Goal: Task Accomplishment & Management: Complete application form

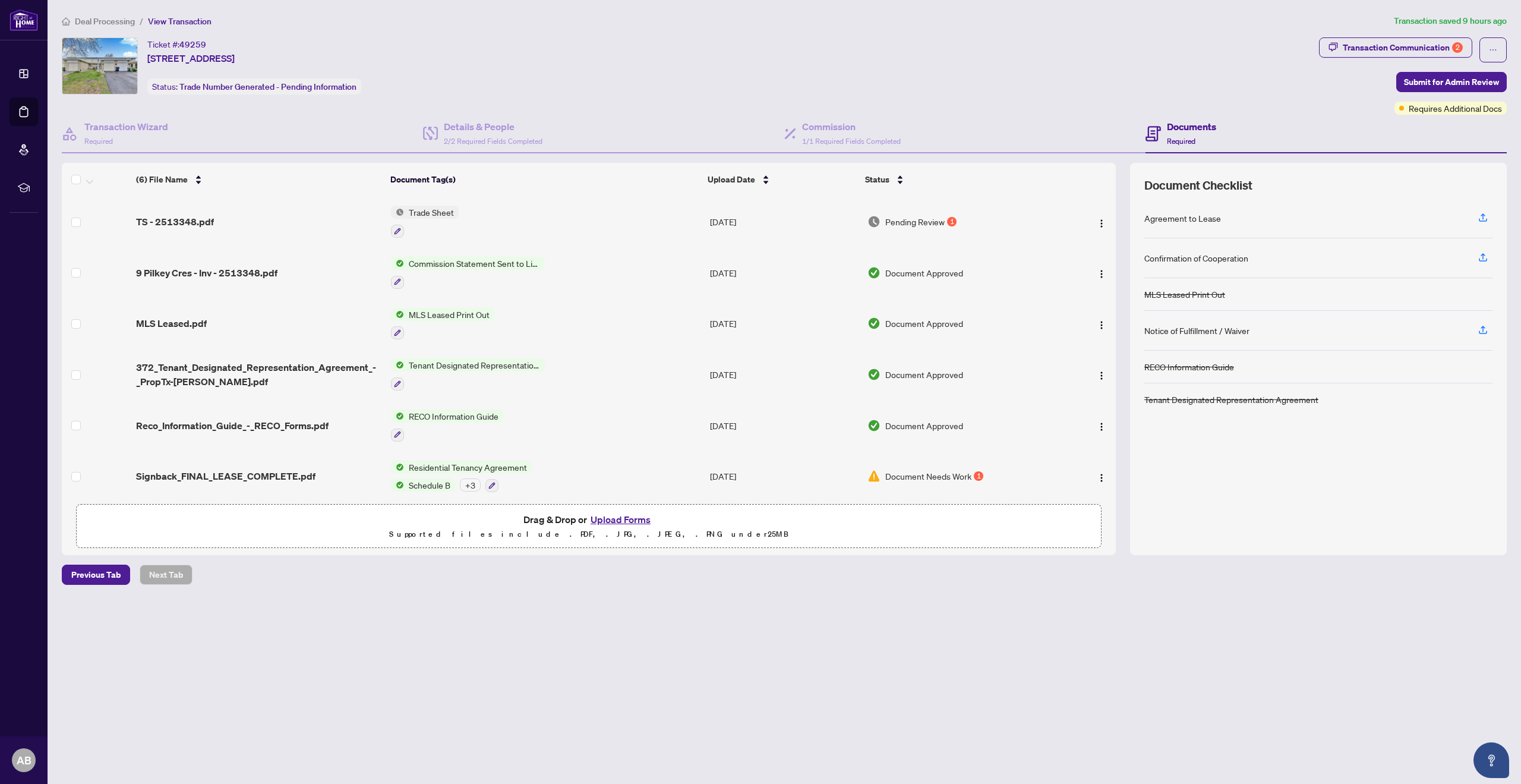
click at [923, 220] on span "Pending Review" at bounding box center [915, 221] width 60 height 13
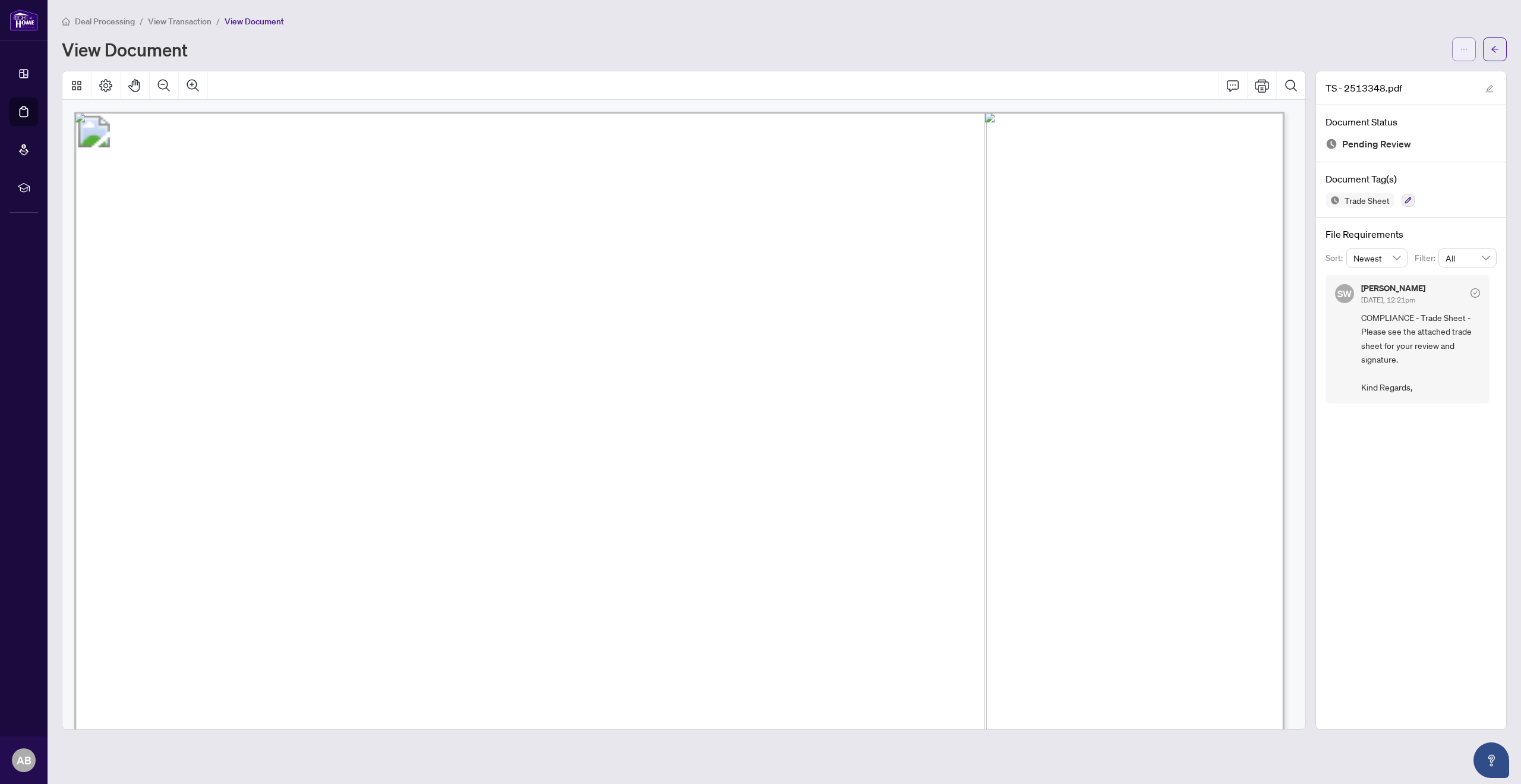
click at [1461, 44] on span "button" at bounding box center [1464, 49] width 8 height 19
click at [1409, 75] on span "Download" at bounding box center [1421, 75] width 90 height 13
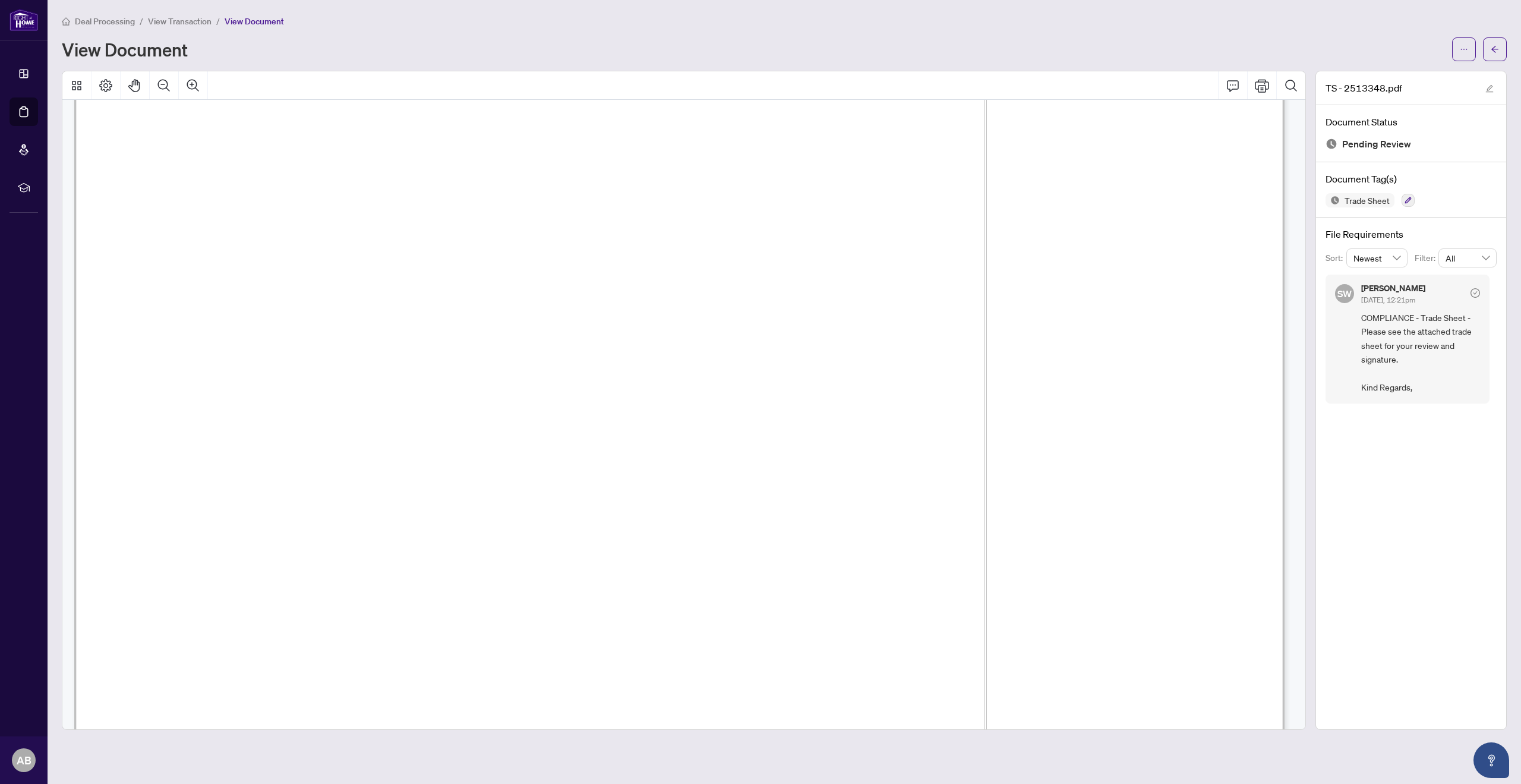
scroll to position [474, 0]
click at [1233, 88] on icon "Comment" at bounding box center [1233, 86] width 12 height 11
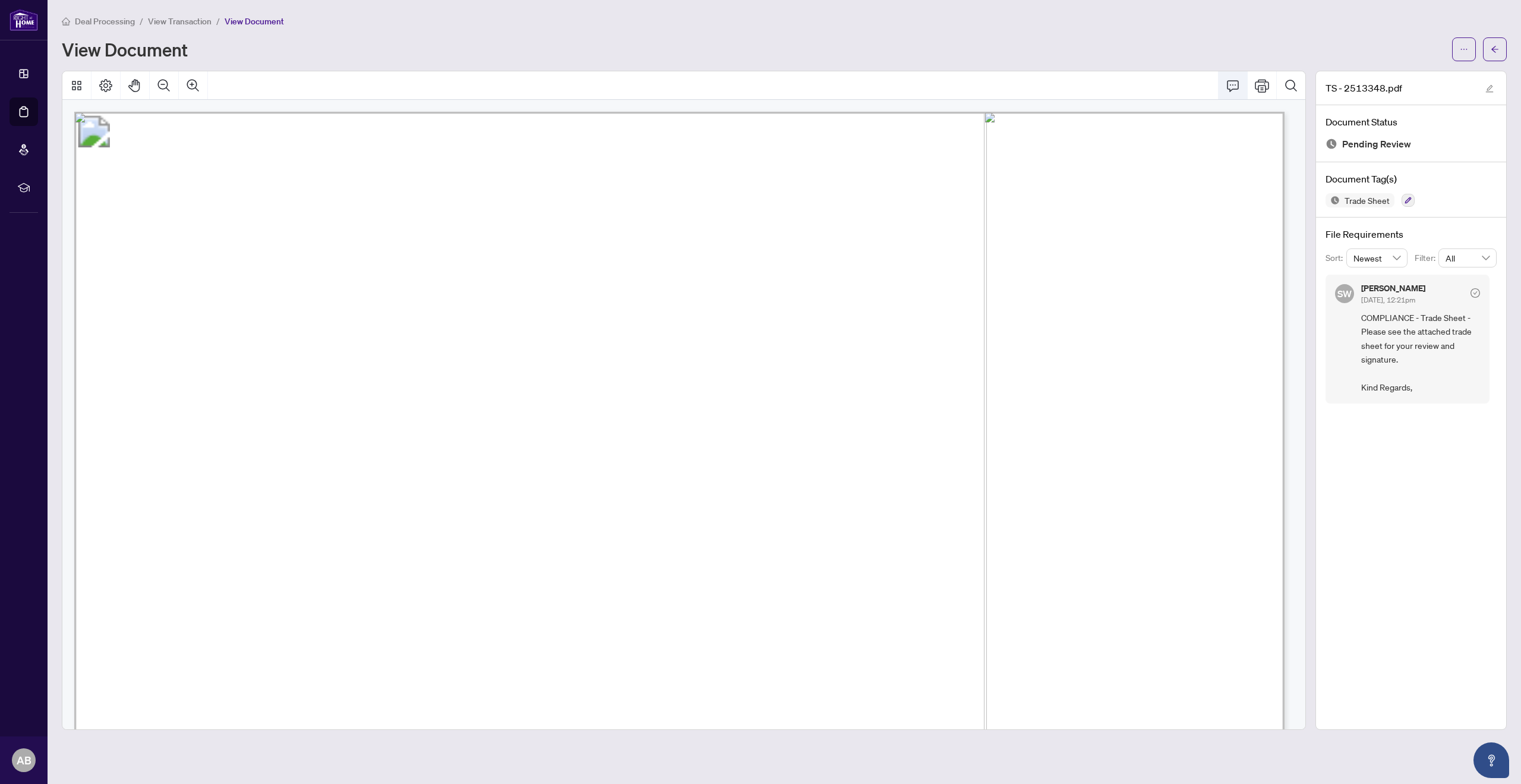
click at [1227, 84] on icon "Comment" at bounding box center [1233, 86] width 14 height 14
drag, startPoint x: 942, startPoint y: 189, endPoint x: 953, endPoint y: 261, distance: 72.8
click at [1461, 49] on icon "ellipsis" at bounding box center [1464, 49] width 8 height 8
click at [1406, 72] on span "Download" at bounding box center [1421, 75] width 90 height 13
click at [1497, 49] on icon "arrow-left" at bounding box center [1495, 49] width 7 height 6
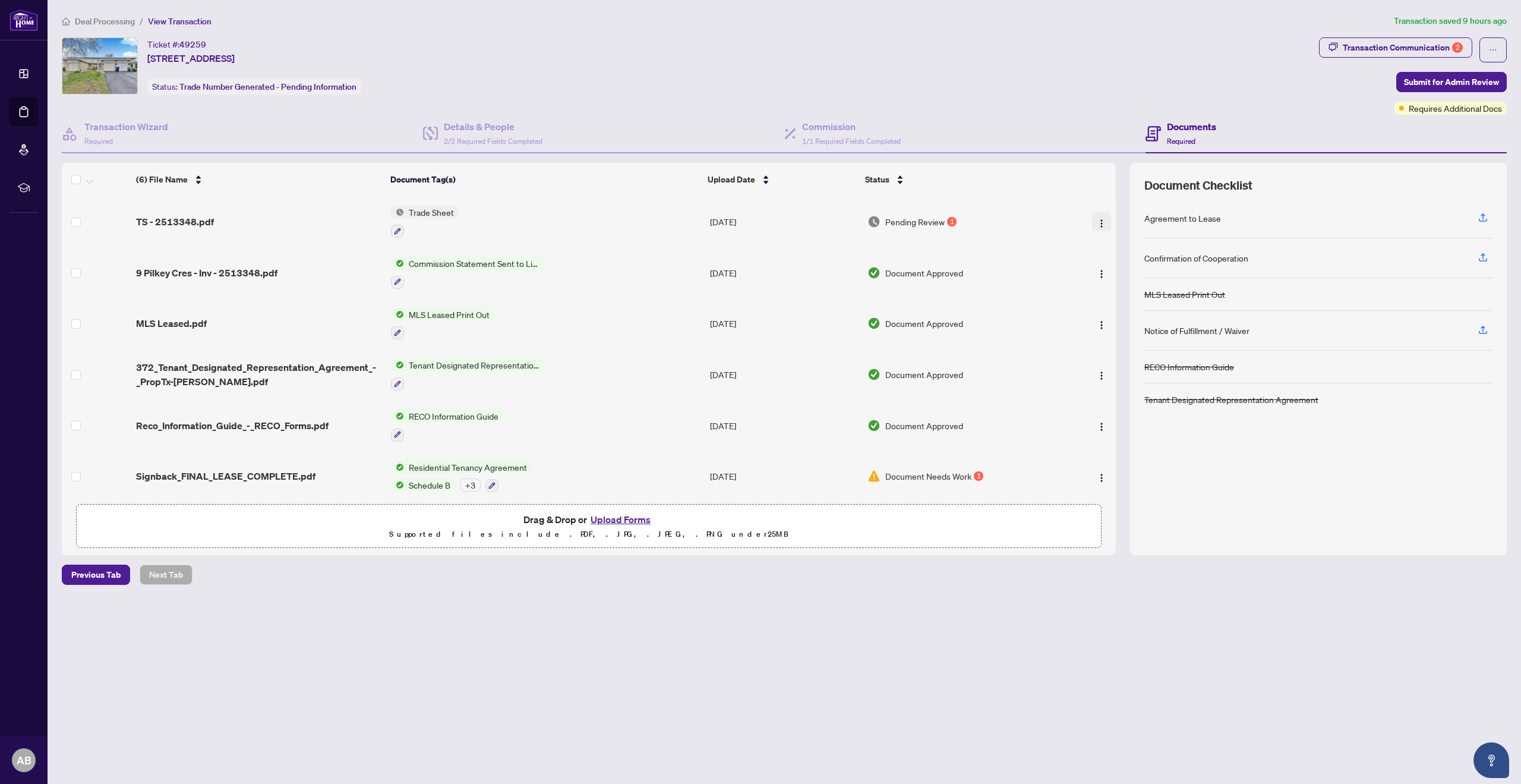
click at [1097, 219] on img "button" at bounding box center [1102, 224] width 10 height 10
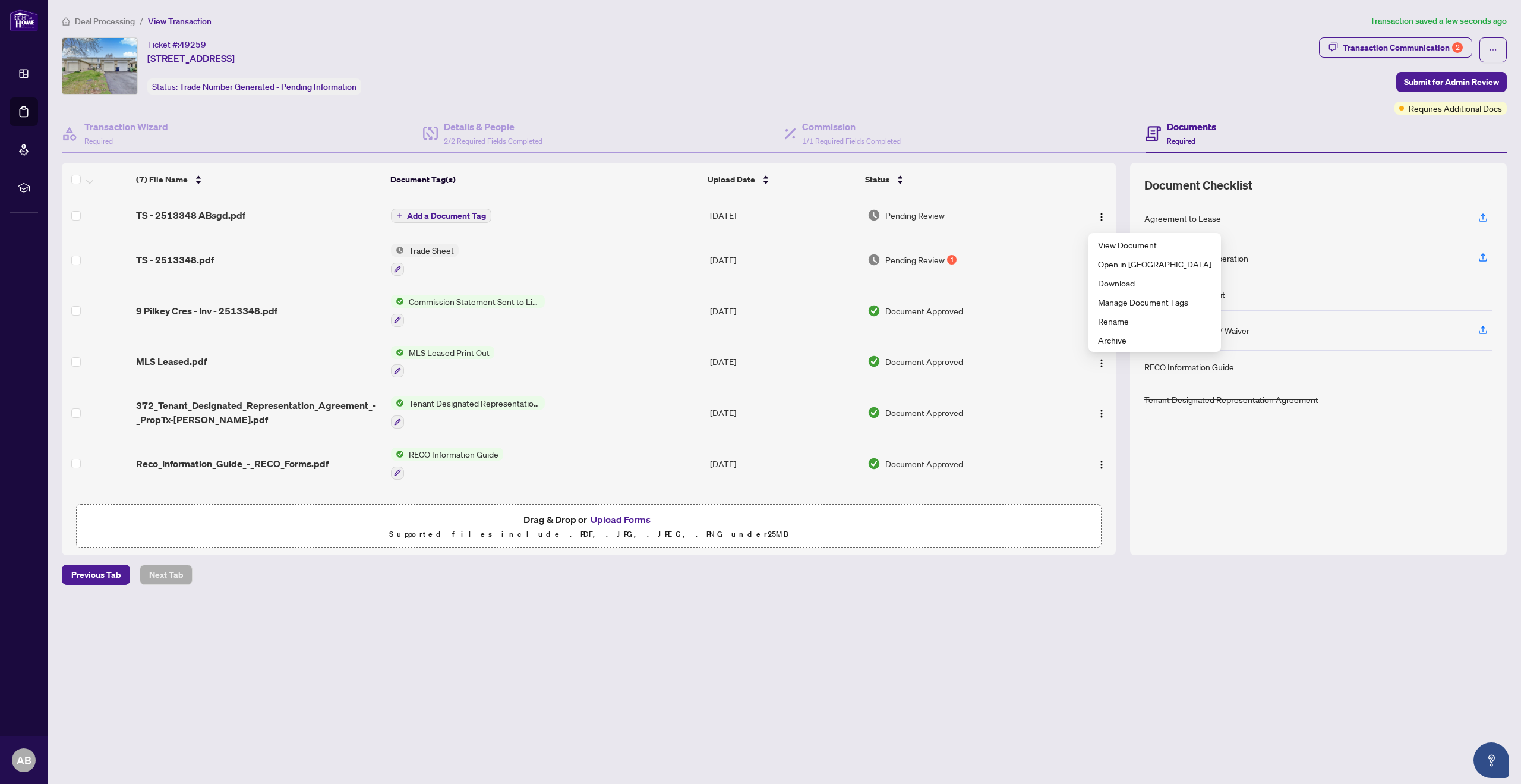
click at [445, 213] on span "Add a Document Tag" at bounding box center [447, 216] width 79 height 8
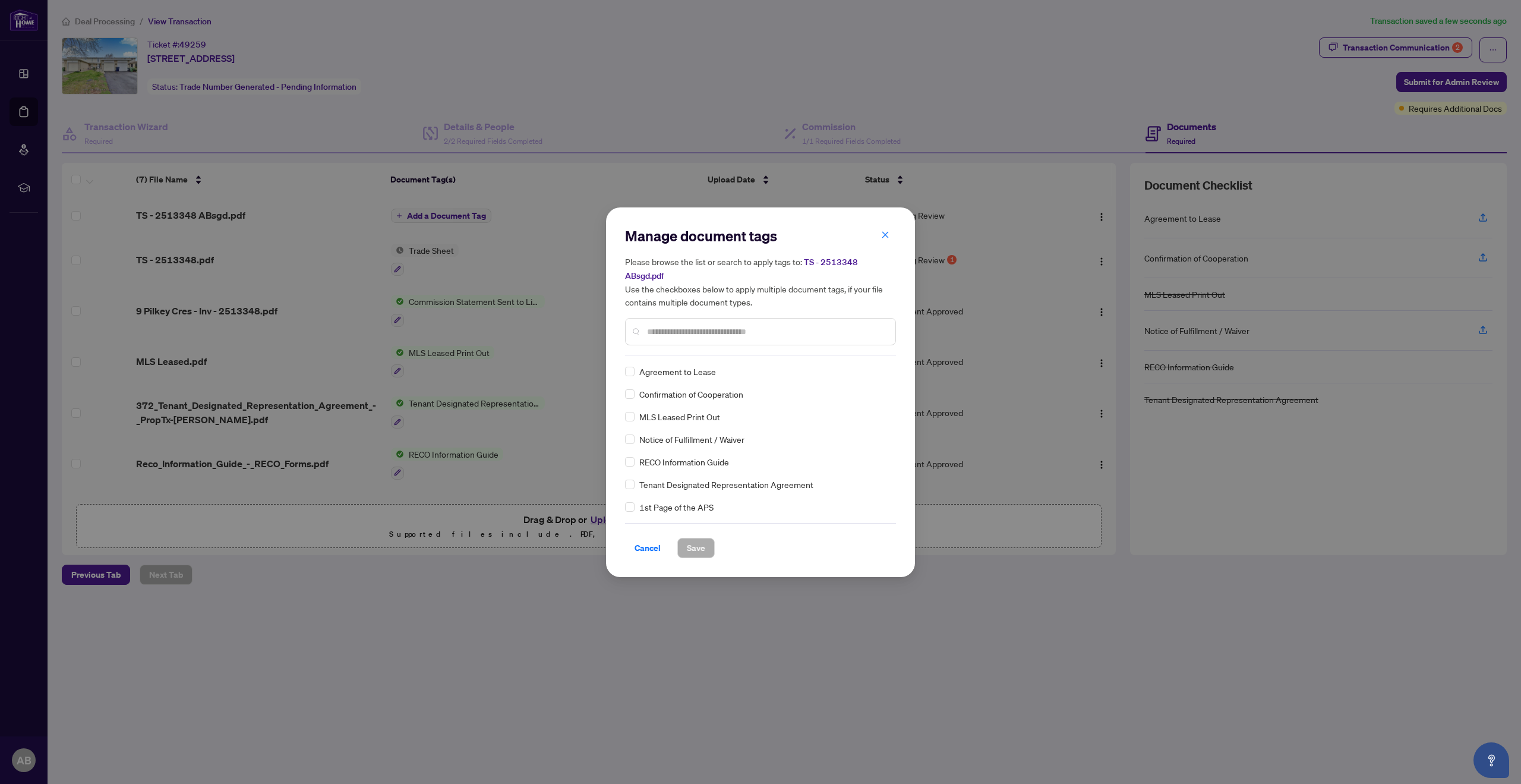
click at [695, 328] on input "text" at bounding box center [766, 331] width 239 height 13
type input "*"
type input "*****"
click at [693, 544] on span "Save" at bounding box center [696, 548] width 18 height 19
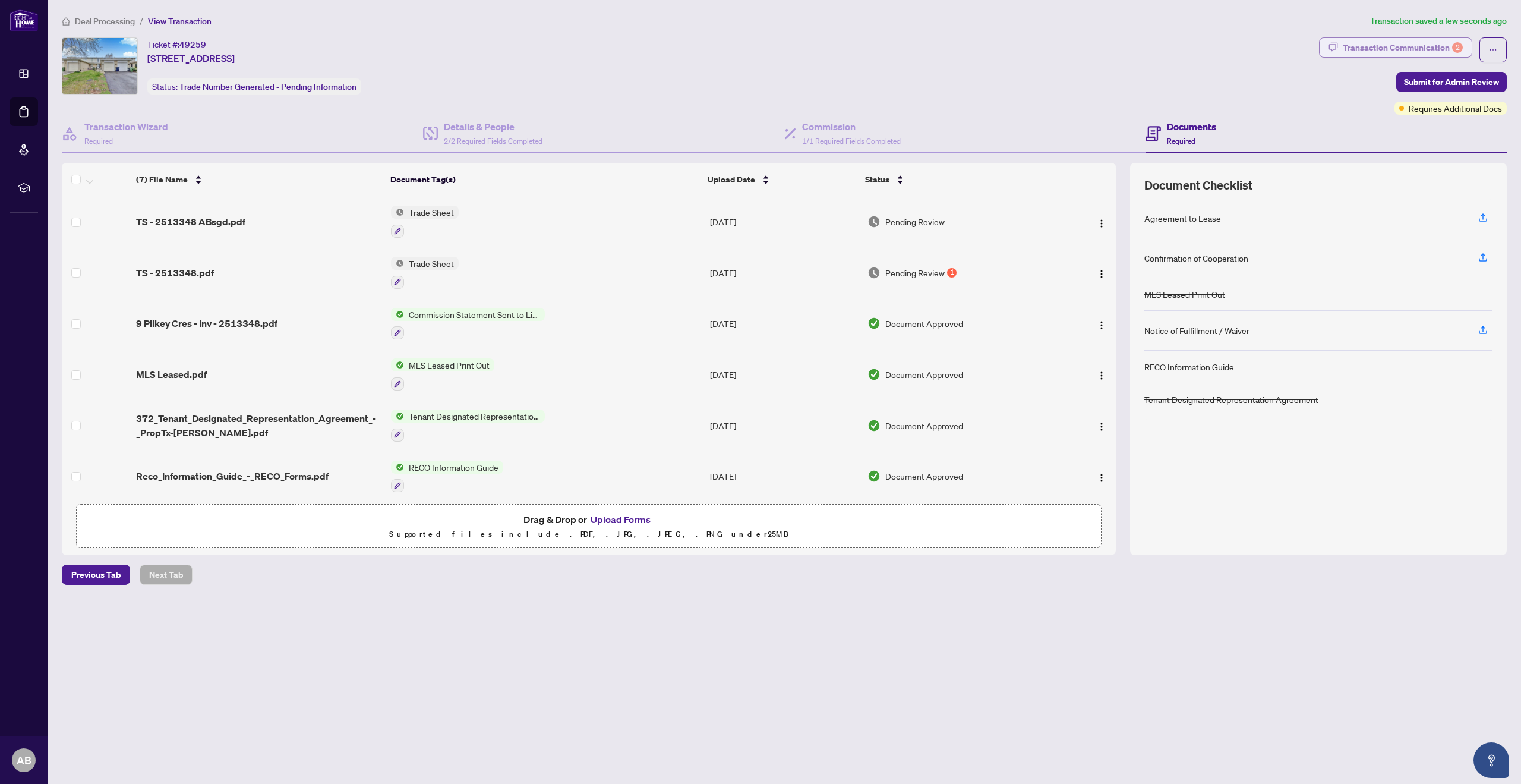
click at [1447, 44] on div "Transaction Communication 2" at bounding box center [1403, 47] width 120 height 19
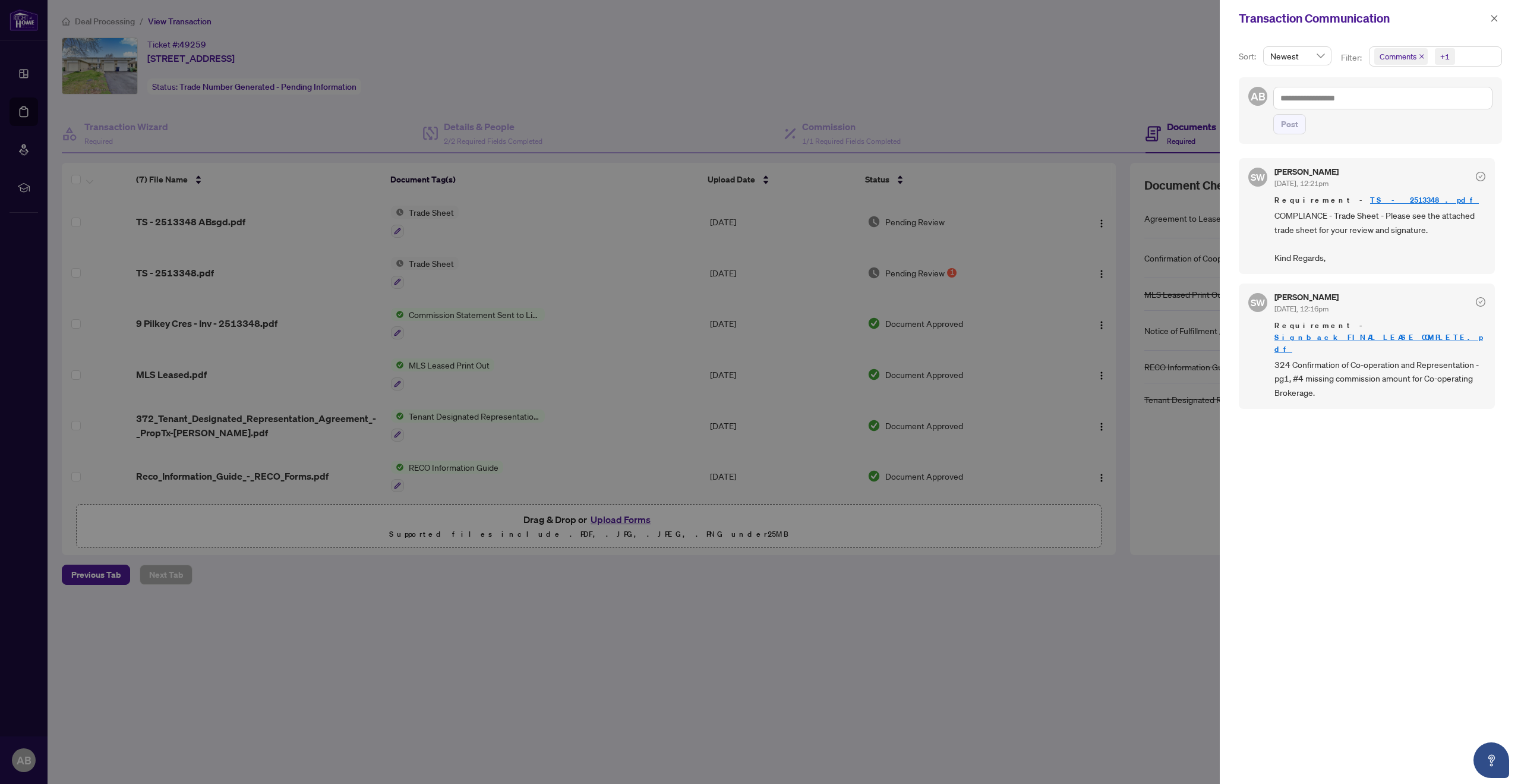
click at [1387, 332] on link "Signback_FINAL_LEASE_COMPLETE.pdf" at bounding box center [1379, 342] width 209 height 22
click at [1364, 489] on div "SW [PERSON_NAME] [DATE], 12:21pm Requirement - TS - 2513348.pdf COMPLIANCE - Tr…" at bounding box center [1371, 464] width 263 height 626
click at [1496, 18] on icon "close" at bounding box center [1494, 18] width 6 height 6
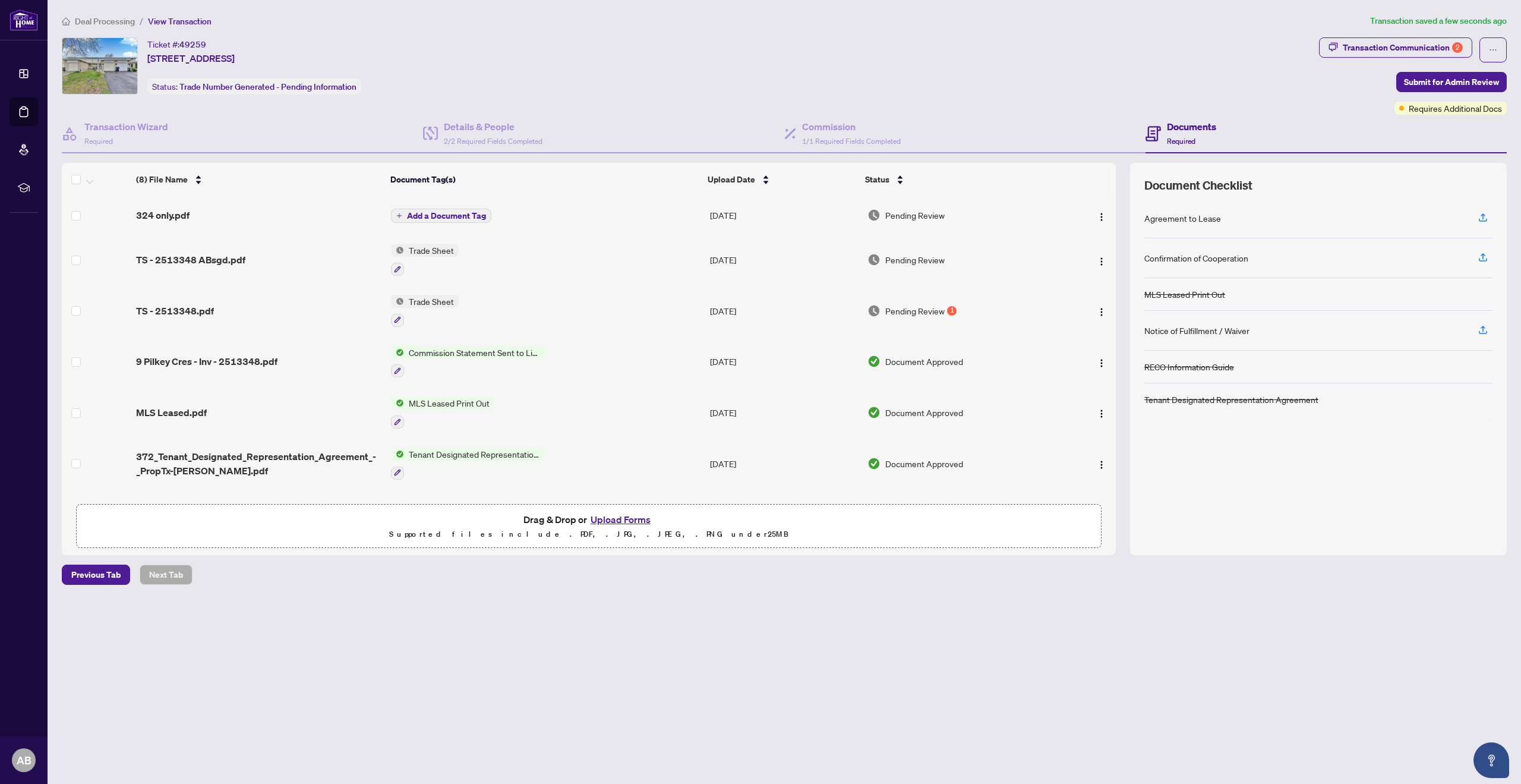
click at [464, 213] on span "Add a Document Tag" at bounding box center [447, 216] width 79 height 8
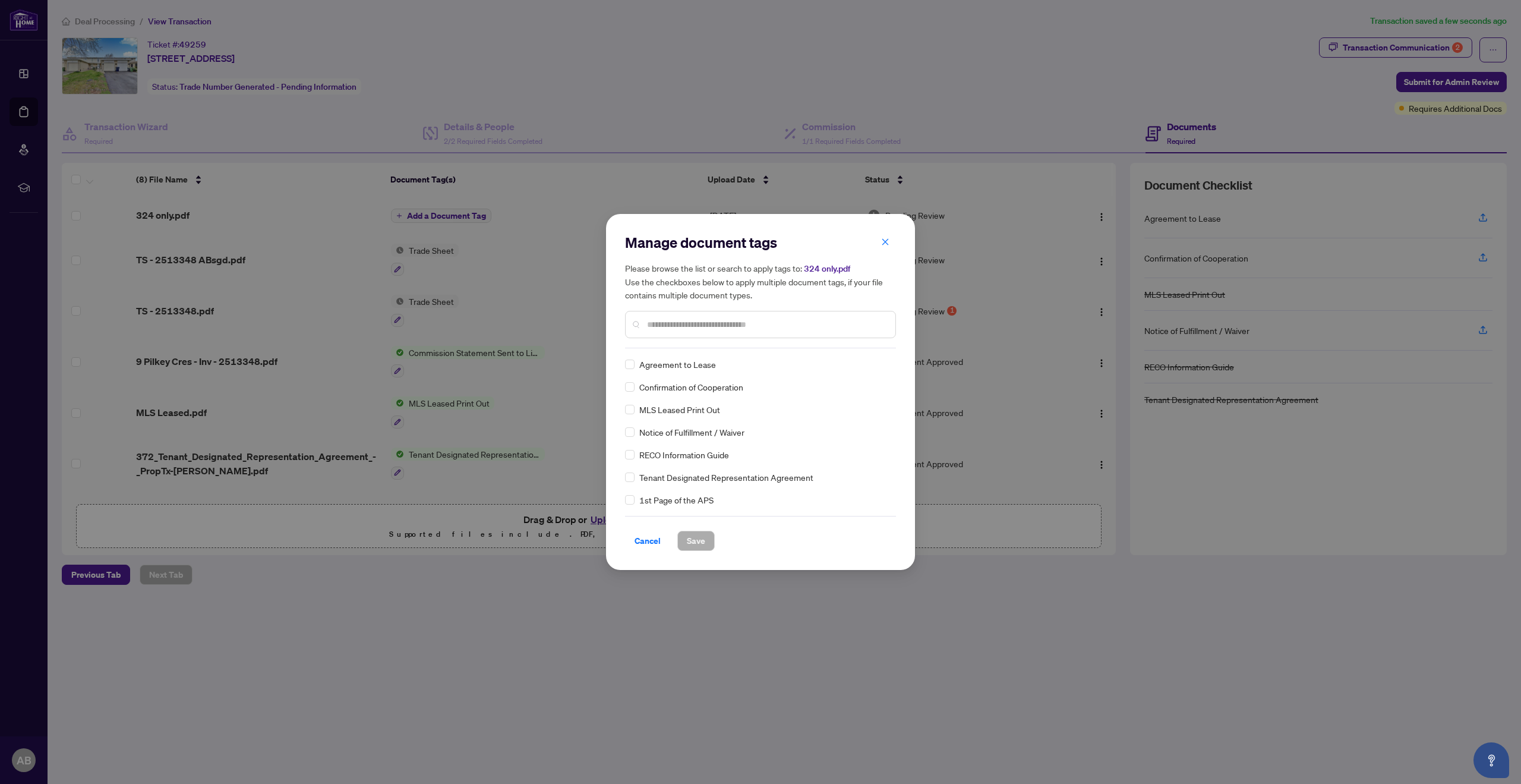
click at [680, 323] on input "text" at bounding box center [766, 324] width 239 height 13
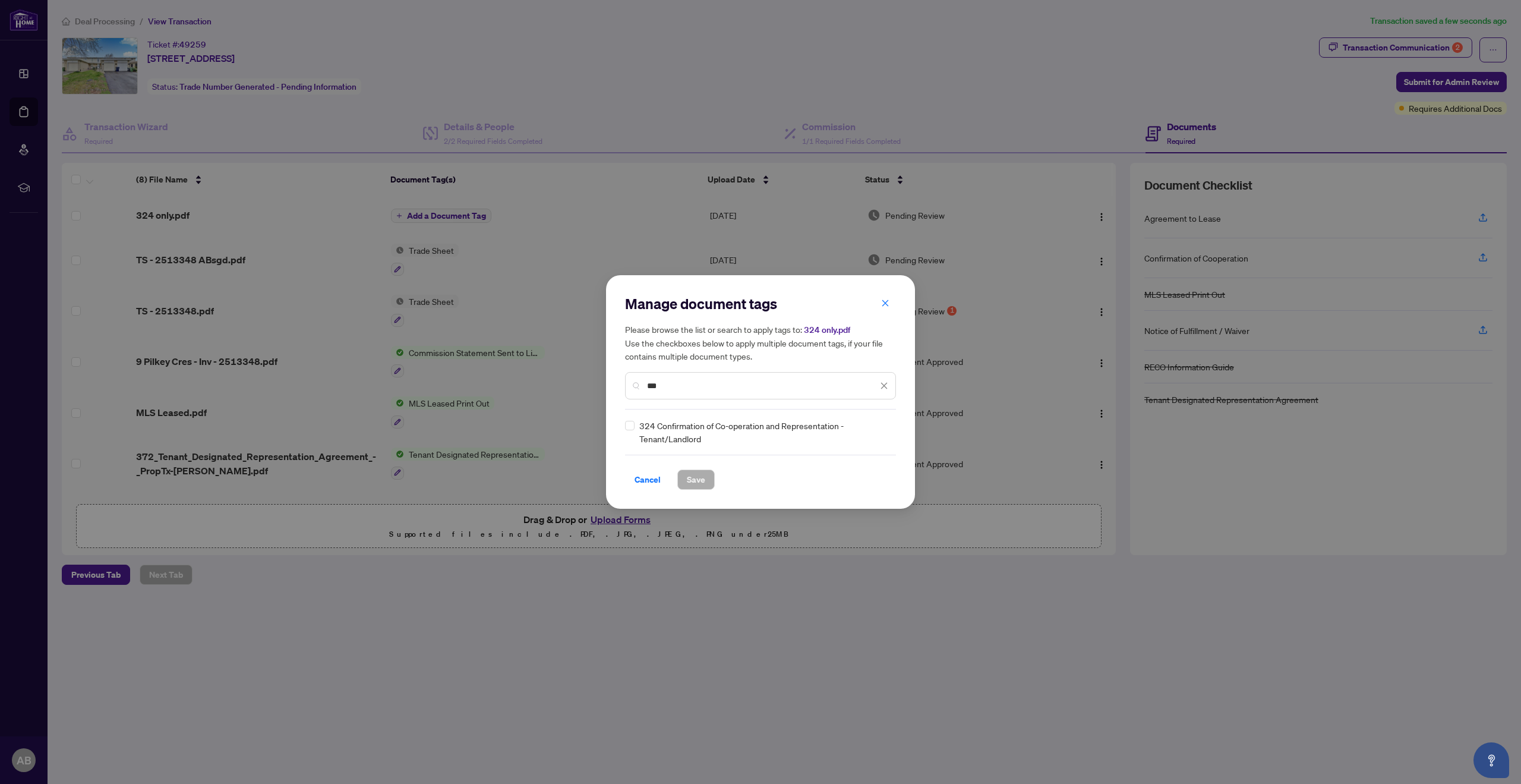
type input "***"
click at [693, 480] on span "Save" at bounding box center [696, 479] width 18 height 19
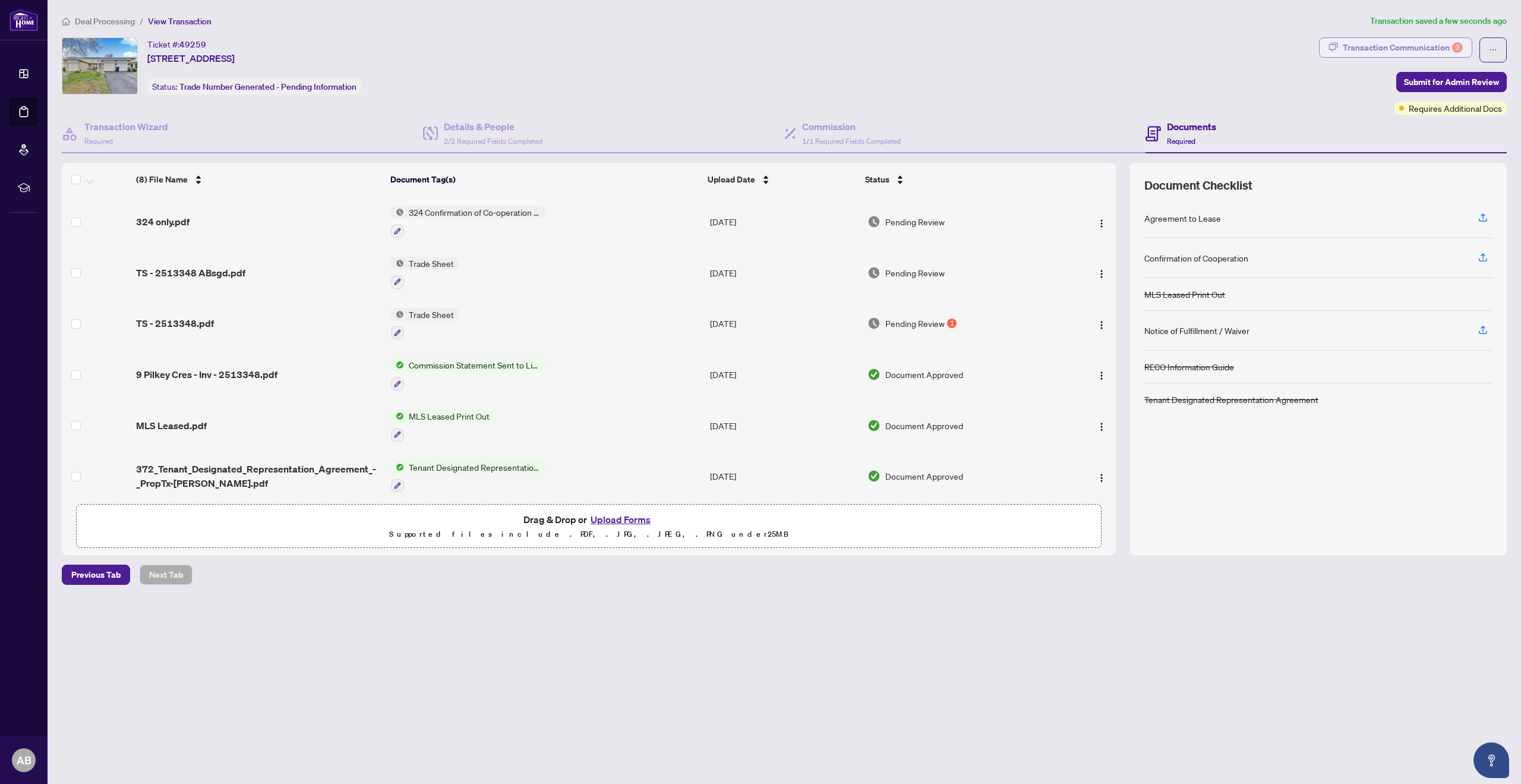
click at [1435, 48] on div "Transaction Communication 2" at bounding box center [1403, 47] width 120 height 19
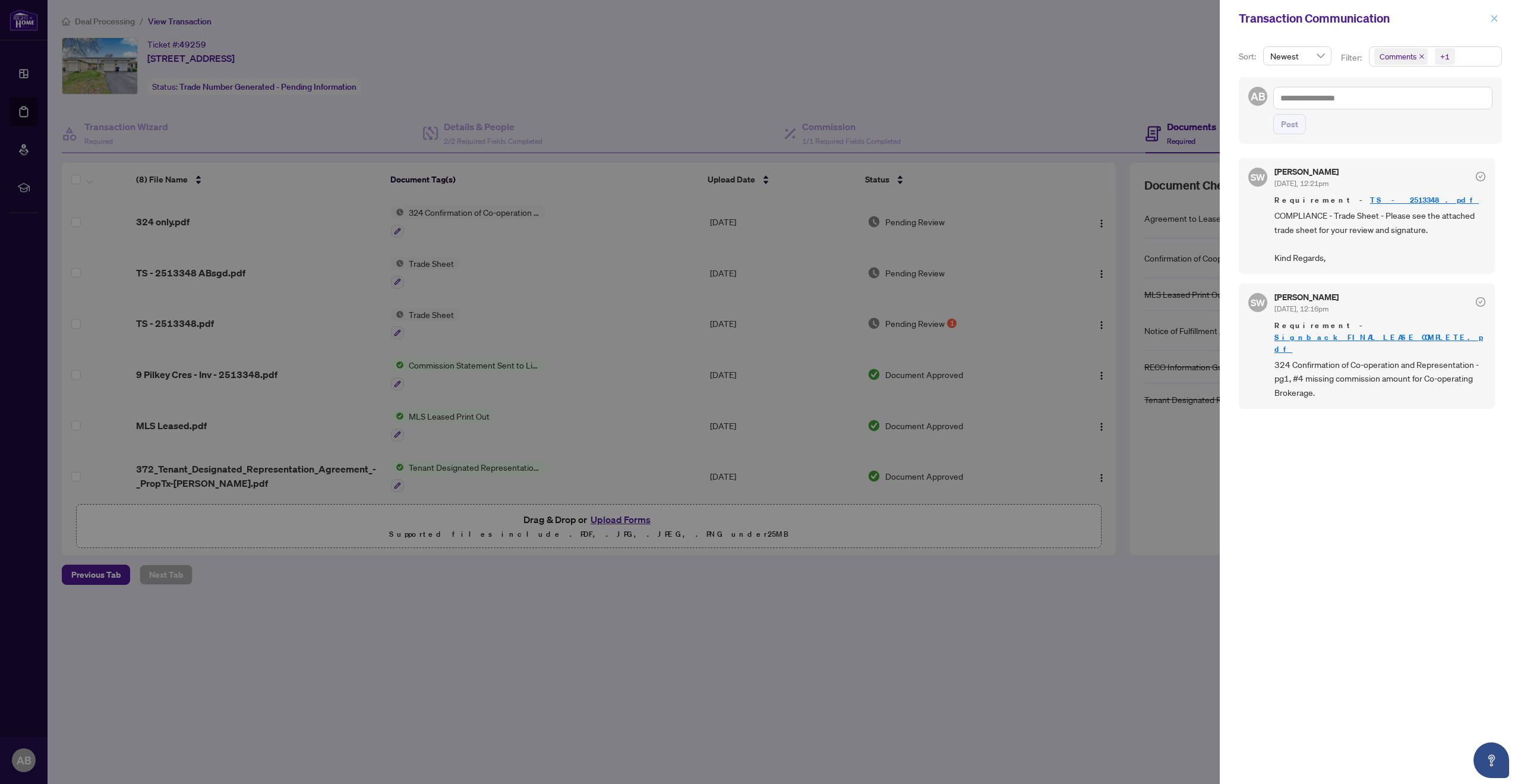
click at [1495, 17] on icon "close" at bounding box center [1494, 18] width 8 height 8
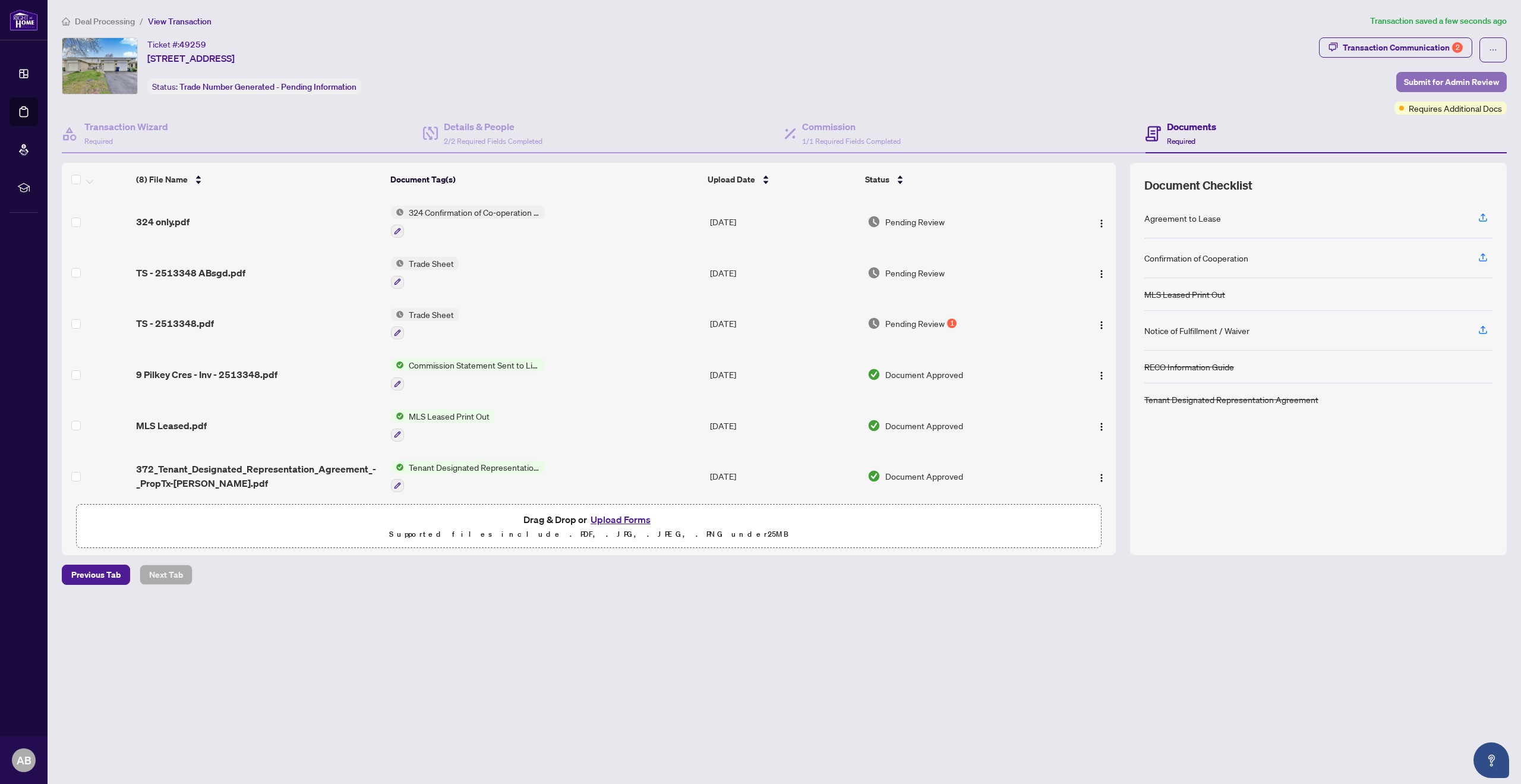
click at [1467, 79] on span "Submit for Admin Review" at bounding box center [1451, 82] width 95 height 19
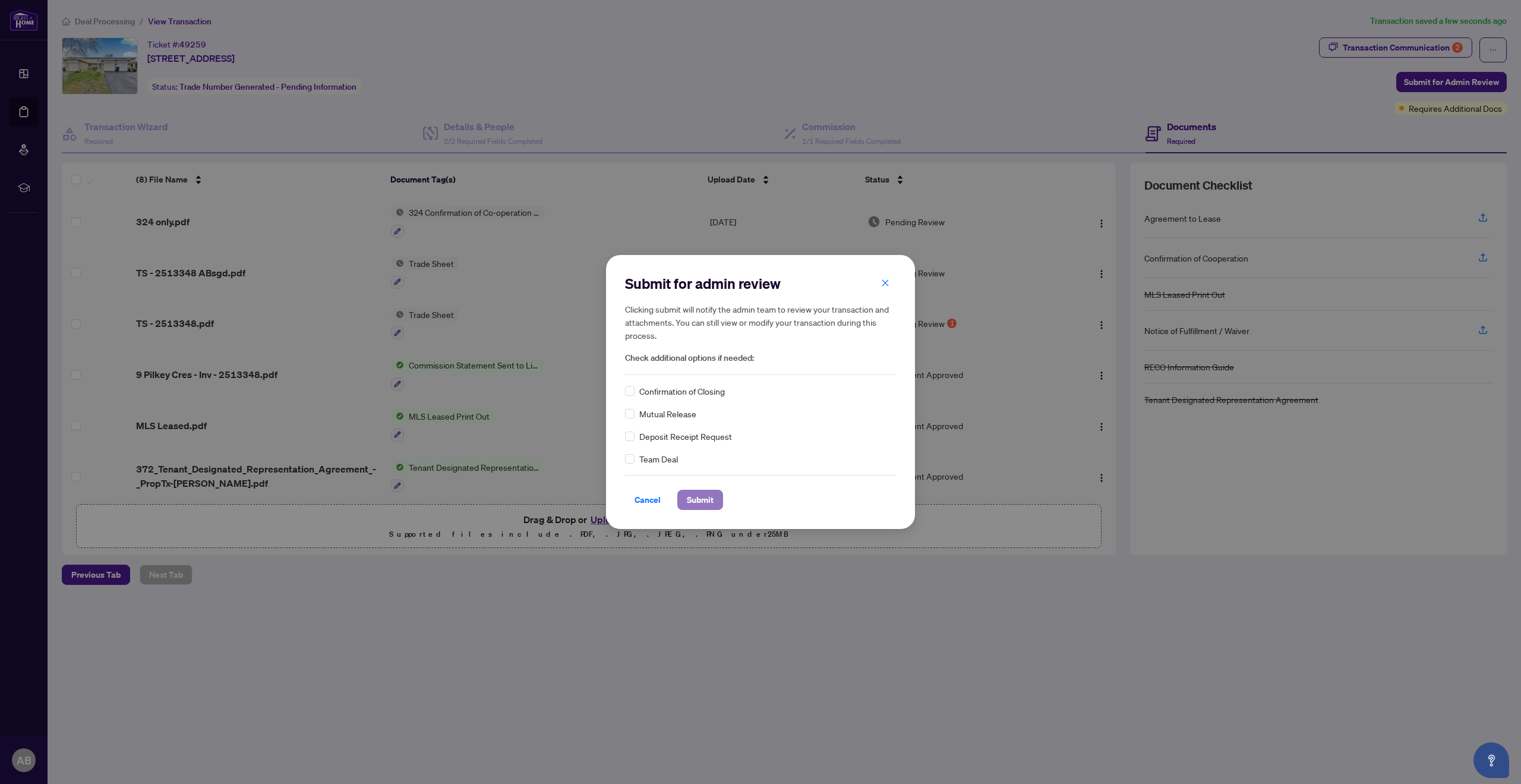
click at [702, 497] on span "Submit" at bounding box center [700, 499] width 27 height 19
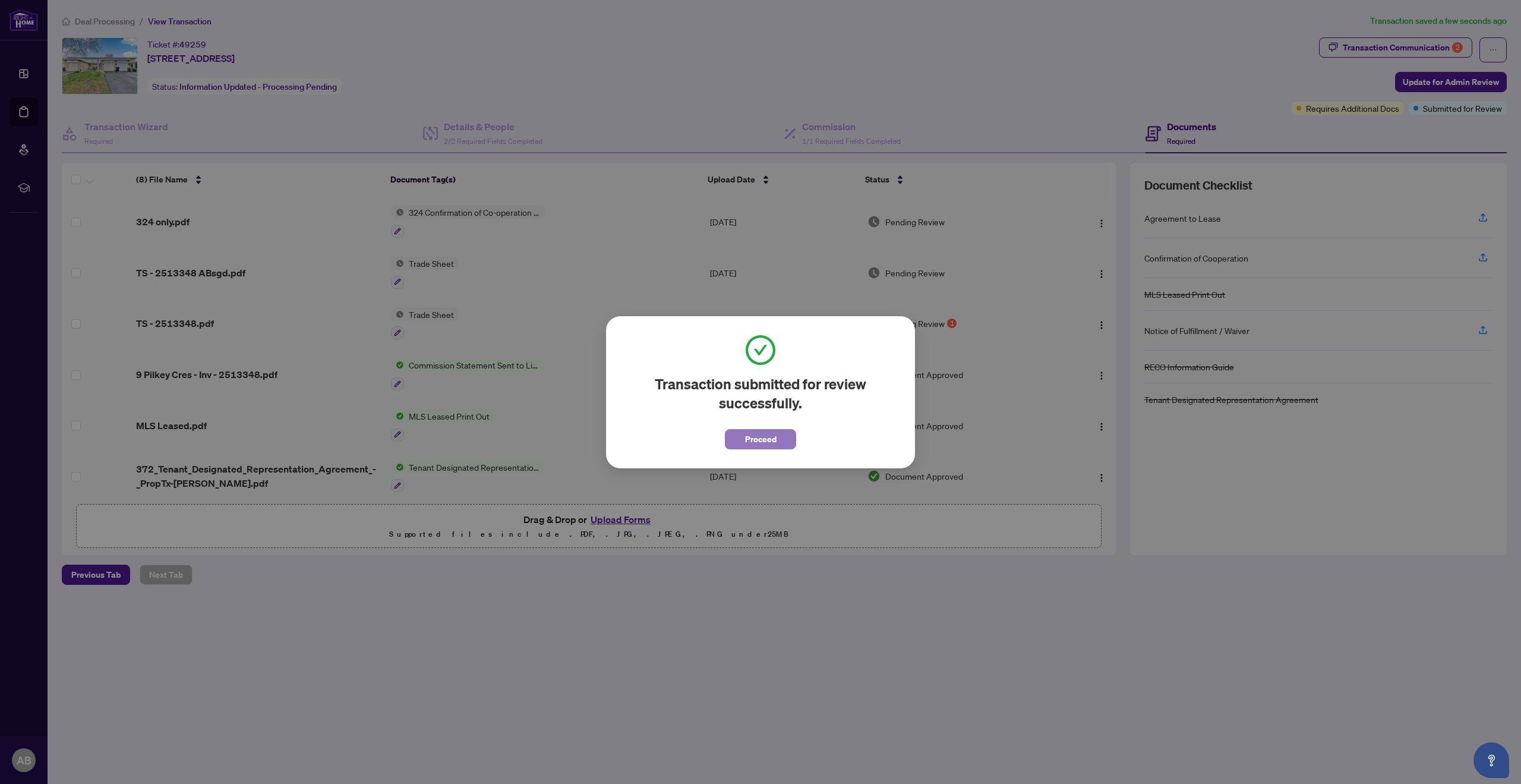
click at [748, 439] on span "Proceed" at bounding box center [761, 439] width 32 height 19
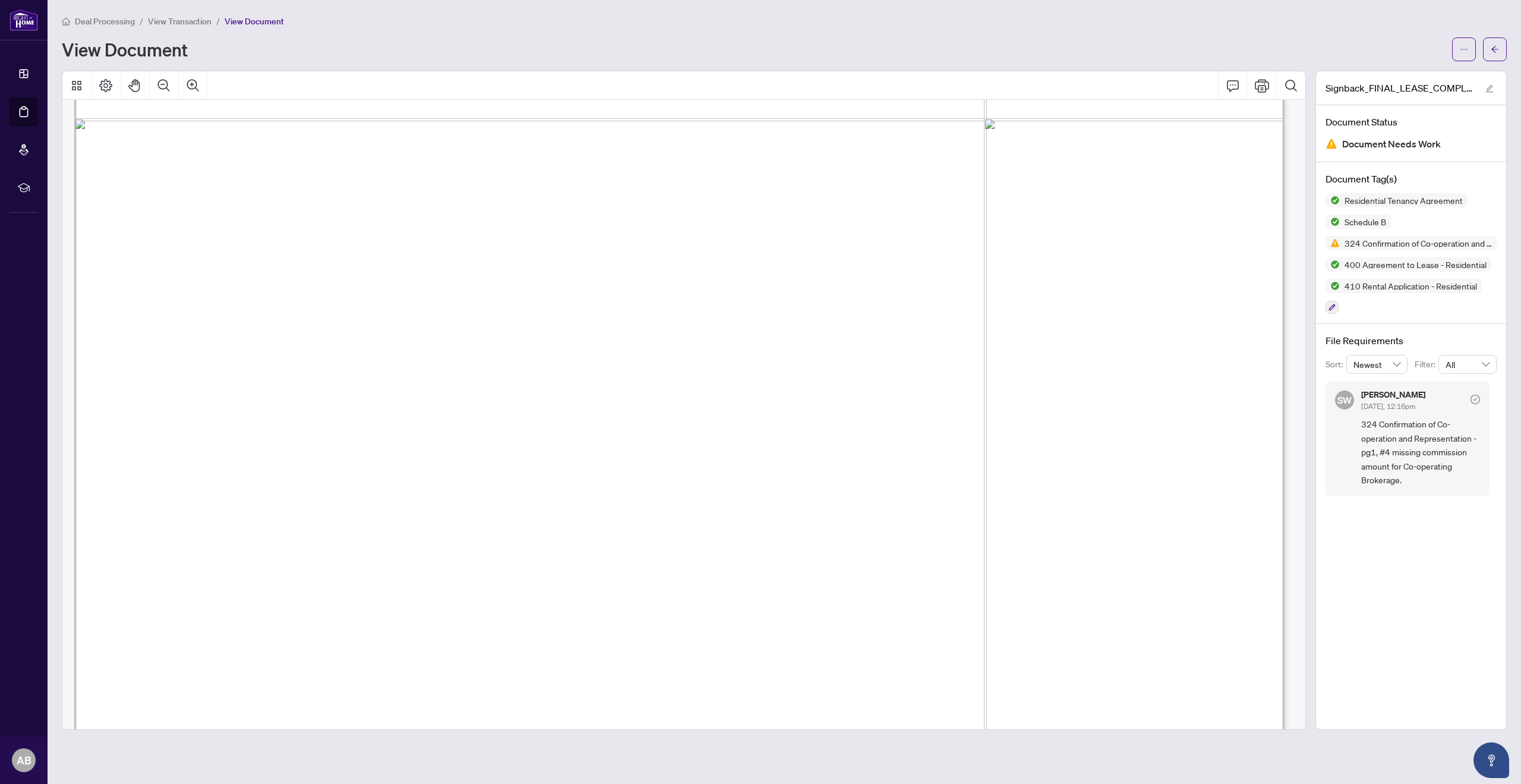
scroll to position [1003, 0]
